Goal: Find contact information: Find contact information

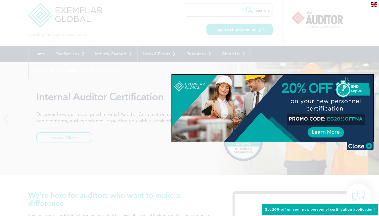
scroll to position [7, 0]
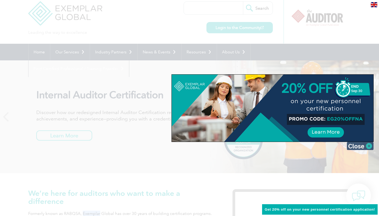
click at [371, 148] on img at bounding box center [360, 146] width 27 height 8
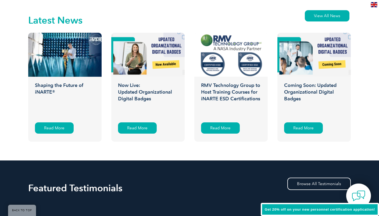
scroll to position [849, 0]
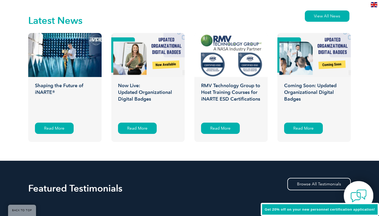
click at [365, 195] on img at bounding box center [359, 196] width 16 height 16
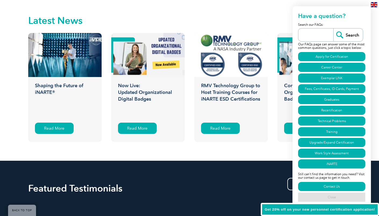
click at [335, 194] on link "Close" at bounding box center [331, 197] width 67 height 9
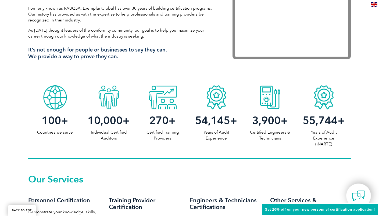
scroll to position [0, 0]
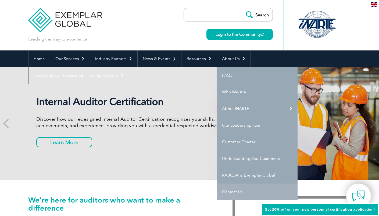
click at [231, 194] on link "Contact Us" at bounding box center [257, 192] width 81 height 17
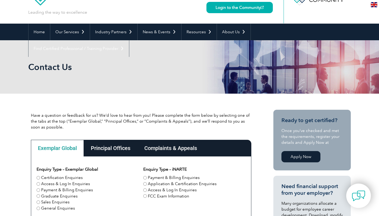
scroll to position [28, 0]
